Goal: Information Seeking & Learning: Learn about a topic

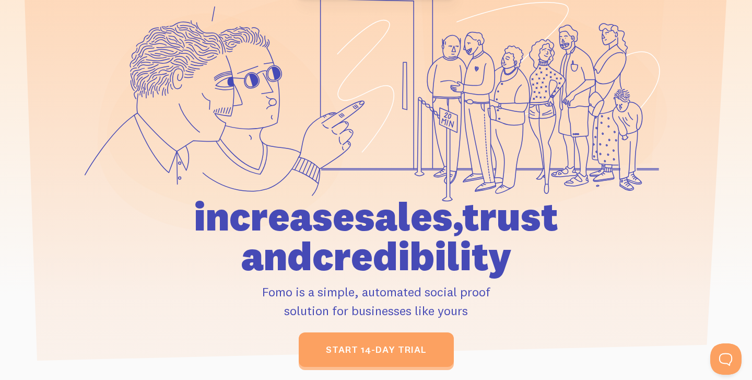
scroll to position [256, 0]
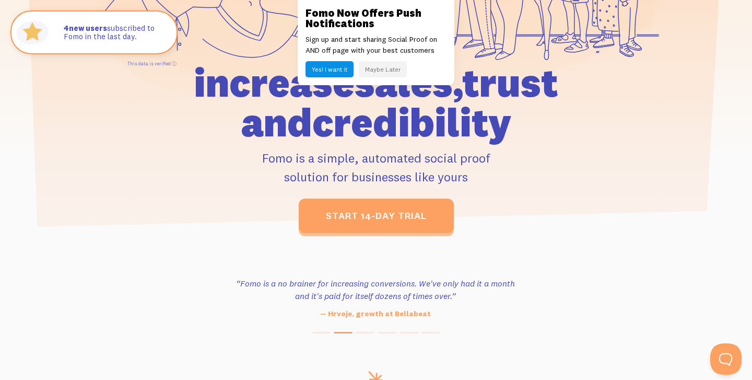
click at [383, 68] on button "Maybe Later" at bounding box center [383, 69] width 48 height 16
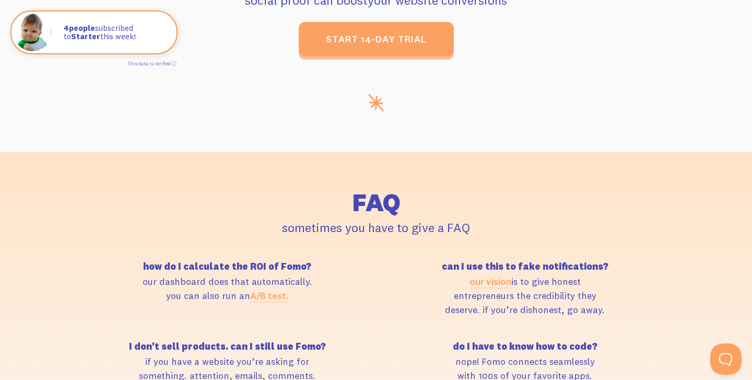
scroll to position [4356, 0]
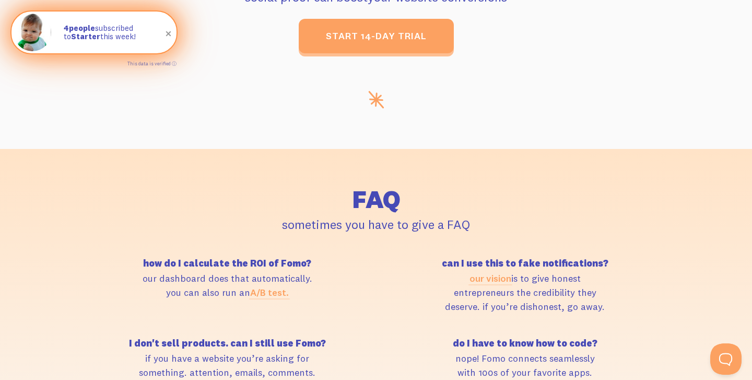
click at [86, 29] on strong "4 people" at bounding box center [79, 28] width 31 height 10
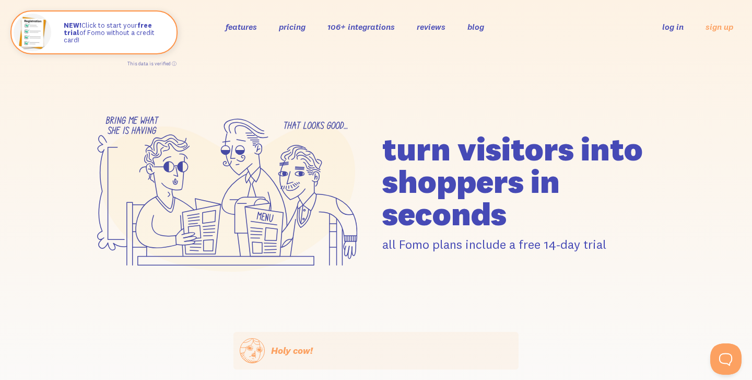
click at [296, 24] on link "pricing" at bounding box center [292, 26] width 27 height 10
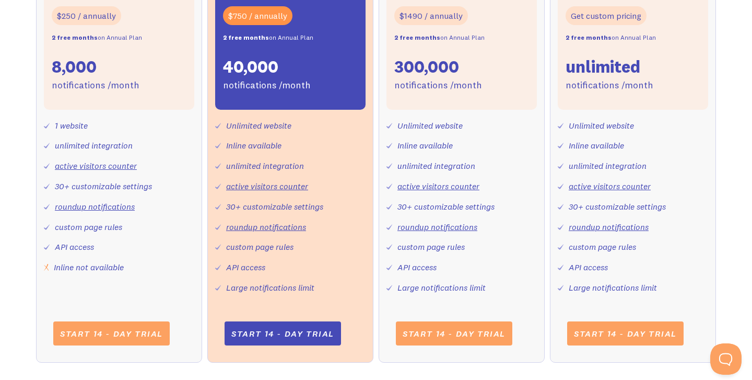
scroll to position [463, 0]
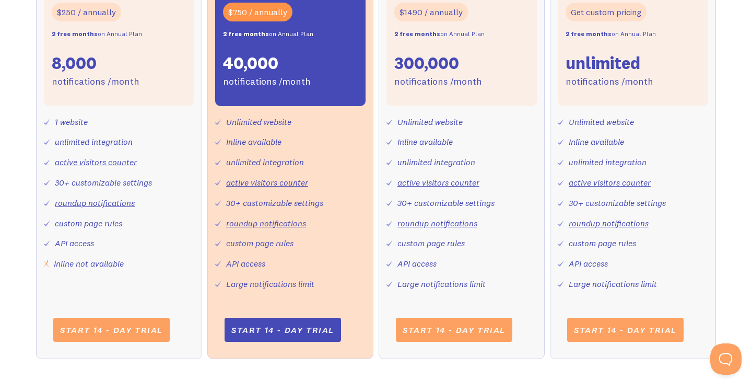
click at [75, 262] on div "Inline not available" at bounding box center [89, 263] width 70 height 15
